Goal: Information Seeking & Learning: Check status

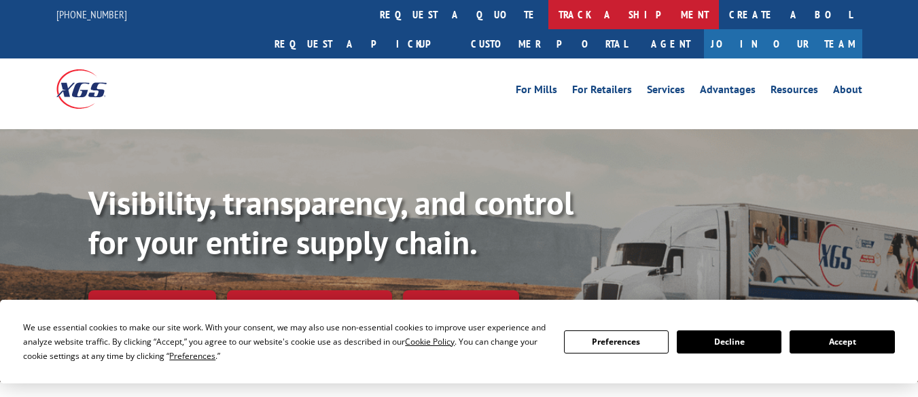
drag, startPoint x: 0, startPoint y: 0, endPoint x: 376, endPoint y: 13, distance: 376.7
click at [548, 13] on link "track a shipment" at bounding box center [633, 14] width 171 height 29
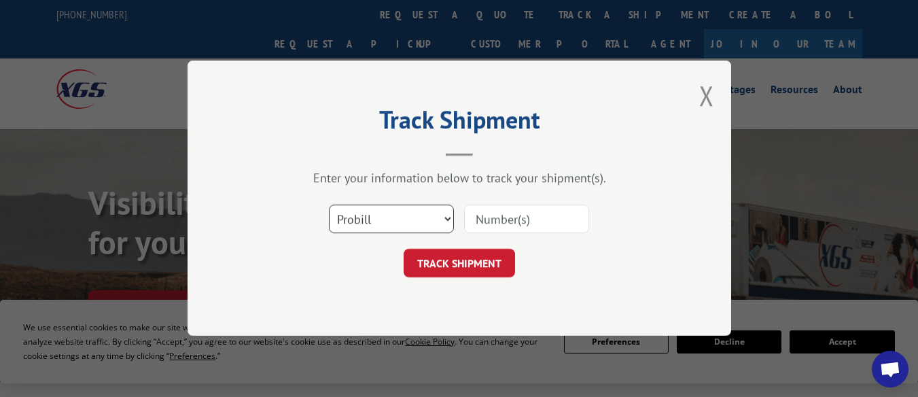
click at [451, 229] on select "Select category... Probill BOL PO" at bounding box center [391, 219] width 125 height 29
select select "bol"
click at [329, 205] on select "Select category... Probill BOL PO" at bounding box center [391, 219] width 125 height 29
click at [488, 223] on input at bounding box center [526, 219] width 125 height 29
paste input "5985618"
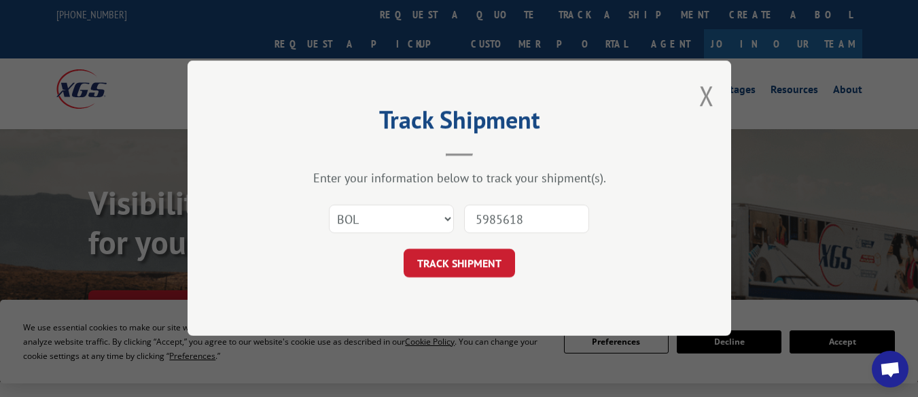
click at [444, 285] on div "Track Shipment Enter your information below to track your shipment(s). Select c…" at bounding box center [460, 197] width 544 height 275
click at [448, 274] on button "TRACK SHIPMENT" at bounding box center [459, 263] width 111 height 29
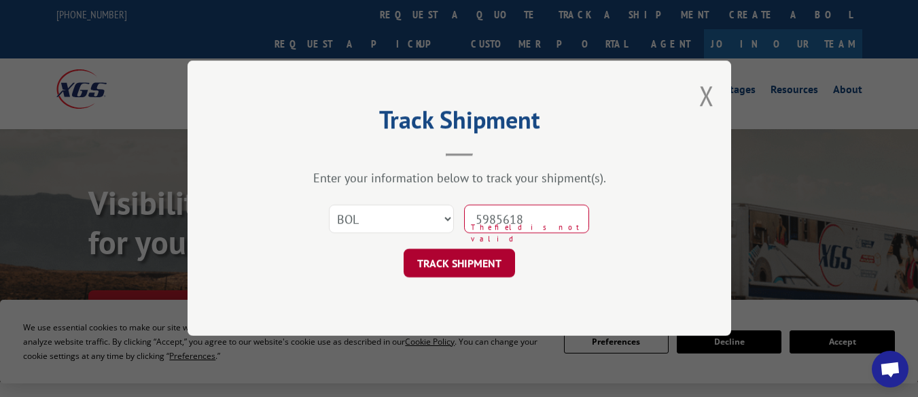
click at [451, 265] on button "TRACK SHIPMENT" at bounding box center [459, 263] width 111 height 29
click at [476, 221] on input "5985618" at bounding box center [526, 219] width 125 height 29
click at [404, 249] on button "TRACK SHIPMENT" at bounding box center [459, 263] width 111 height 29
click at [557, 224] on input "5985618" at bounding box center [526, 219] width 125 height 29
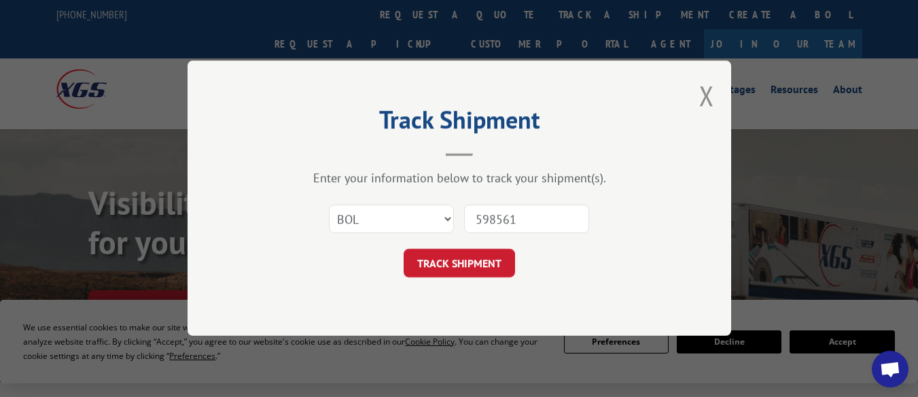
type input "5985618"
click button "TRACK SHIPMENT" at bounding box center [459, 263] width 111 height 29
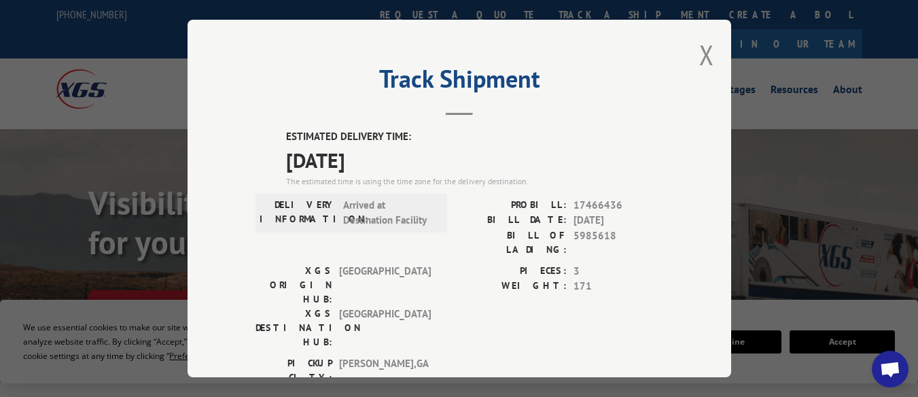
click at [220, 104] on div "Track Shipment ESTIMATED DELIVERY TIME: [DATE] The estimated time is using the …" at bounding box center [460, 198] width 544 height 357
click at [455, 356] on div "PICKUP CITY: [GEOGRAPHIC_DATA] , [GEOGRAPHIC_DATA]: [GEOGRAPHIC_DATA] , [GEOGRA…" at bounding box center [460, 388] width 408 height 64
click at [699, 48] on button "Close modal" at bounding box center [706, 55] width 15 height 36
